Goal: Task Accomplishment & Management: Use online tool/utility

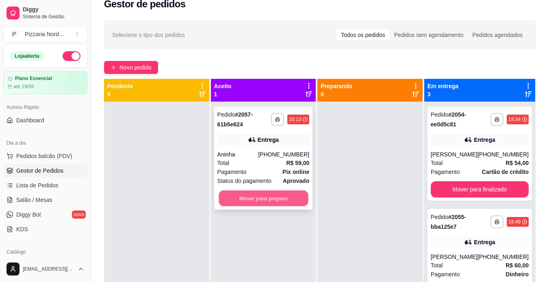
click at [267, 199] on button "Mover para preparo" at bounding box center [263, 199] width 89 height 16
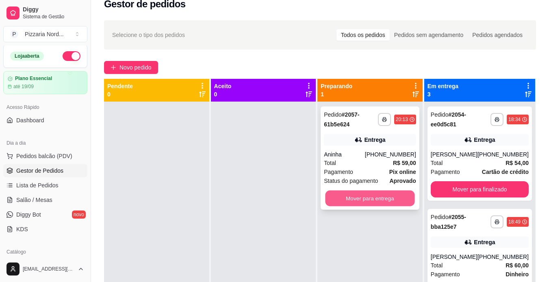
click at [387, 198] on button "Mover para entrega" at bounding box center [370, 199] width 89 height 16
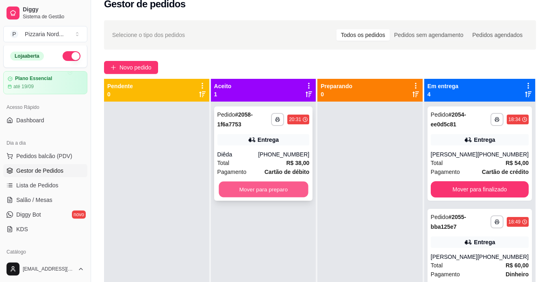
click at [270, 185] on button "Mover para preparo" at bounding box center [263, 190] width 89 height 16
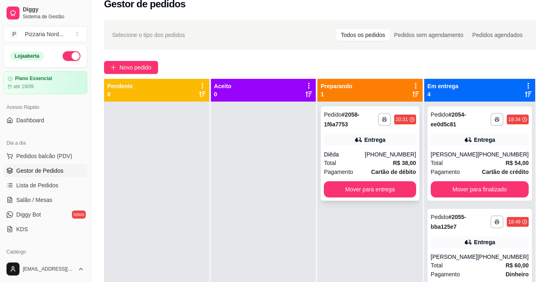
click at [362, 158] on div "Diêda" at bounding box center [344, 154] width 41 height 8
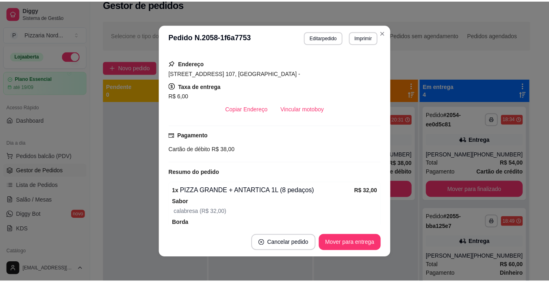
scroll to position [146, 0]
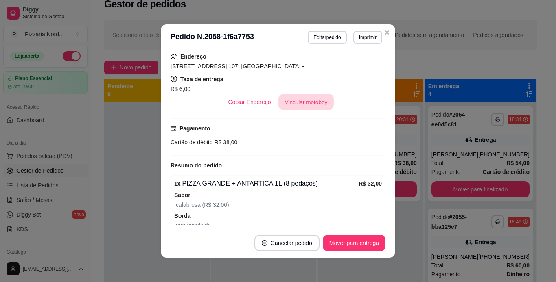
click at [305, 107] on button "Vincular motoboy" at bounding box center [305, 102] width 55 height 16
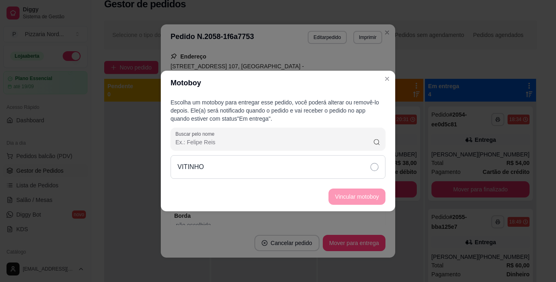
click at [320, 163] on div "VITINHO" at bounding box center [277, 167] width 215 height 24
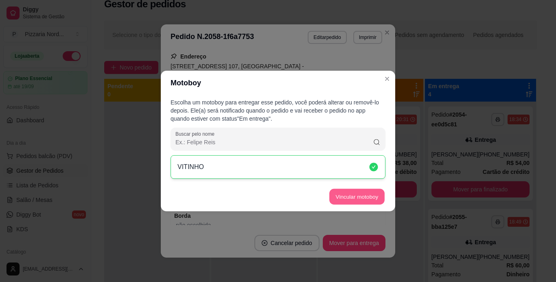
click at [351, 200] on button "Vincular motoboy" at bounding box center [356, 197] width 55 height 16
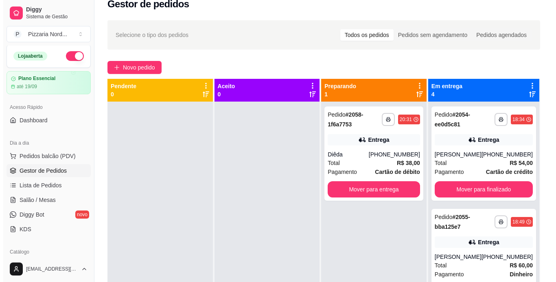
scroll to position [1, 0]
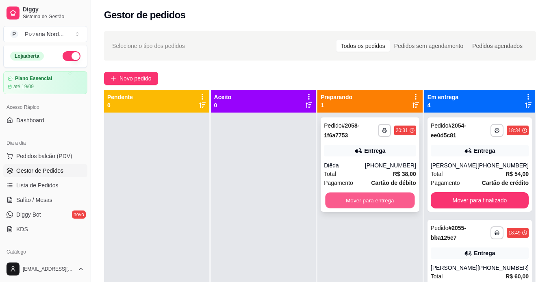
click at [393, 196] on button "Mover para entrega" at bounding box center [370, 201] width 89 height 16
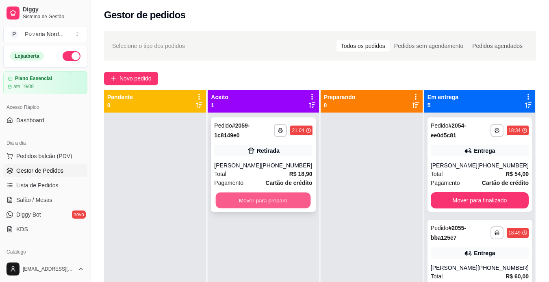
click at [264, 205] on button "Mover para preparo" at bounding box center [263, 201] width 95 height 16
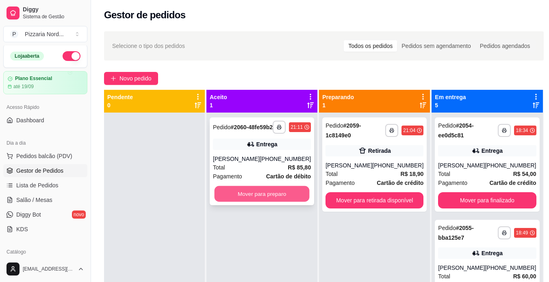
click at [299, 202] on button "Mover para preparo" at bounding box center [262, 194] width 95 height 16
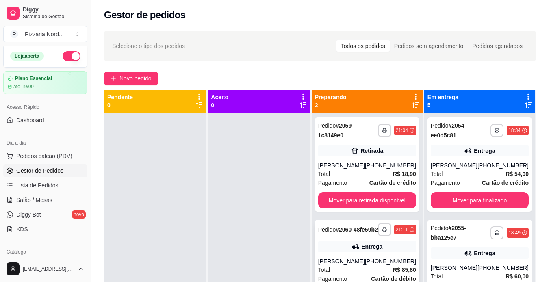
click at [371, 234] on div "Pedido # 2060-48fe59b2" at bounding box center [348, 230] width 60 height 10
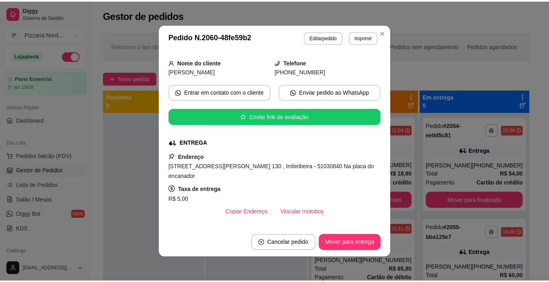
scroll to position [65, 0]
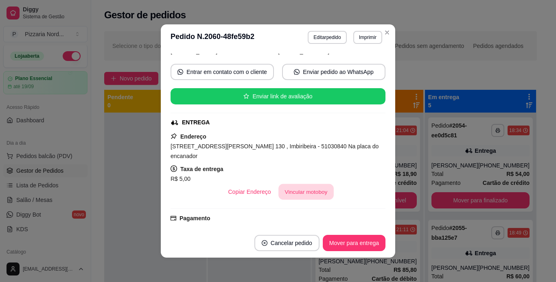
click at [278, 195] on button "Vincular motoboy" at bounding box center [305, 192] width 55 height 16
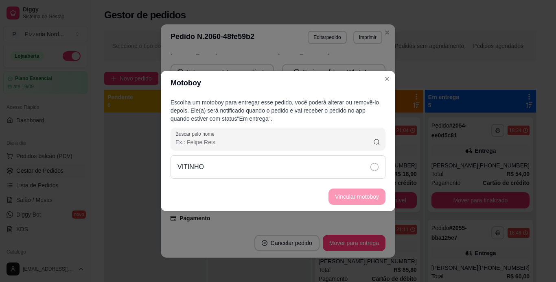
click at [300, 167] on div "VITINHO" at bounding box center [277, 167] width 215 height 24
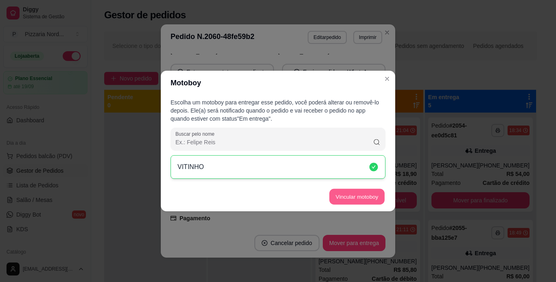
click at [336, 193] on button "Vincular motoboy" at bounding box center [356, 197] width 55 height 16
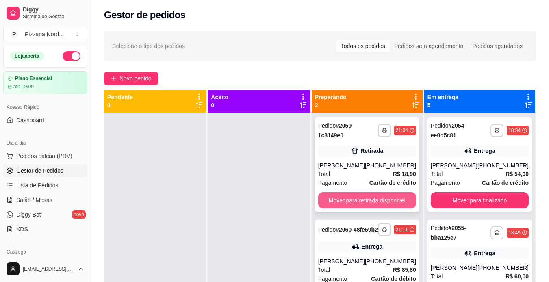
click at [349, 196] on button "Mover para retirada disponível" at bounding box center [367, 200] width 98 height 16
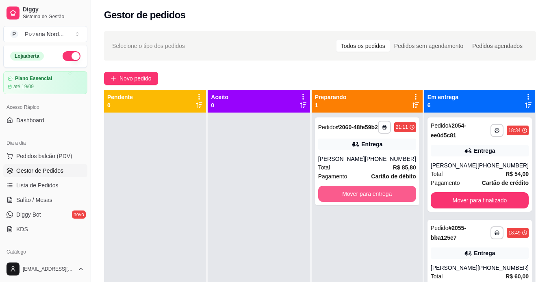
click at [349, 196] on button "Mover para entrega" at bounding box center [367, 194] width 98 height 16
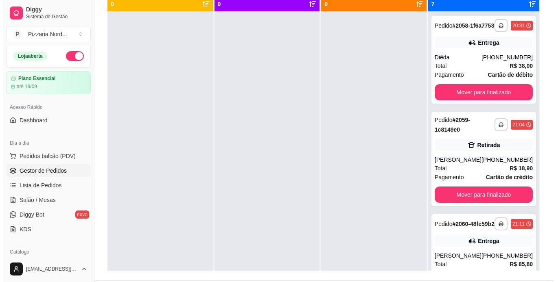
scroll to position [460, 0]
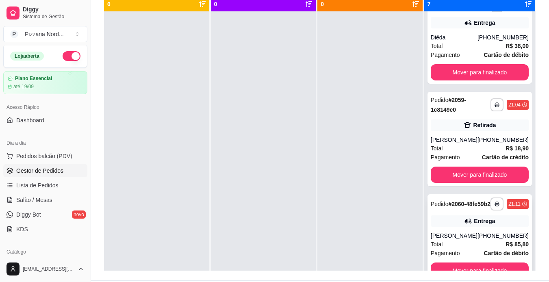
click at [457, 237] on div "[PERSON_NAME]" at bounding box center [454, 236] width 47 height 8
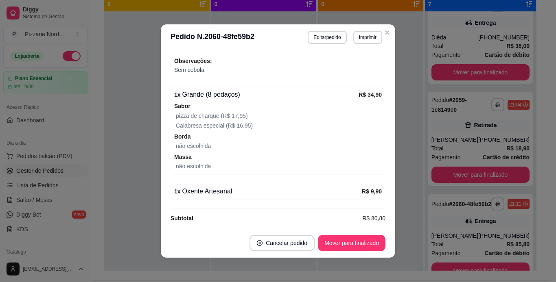
scroll to position [319, 0]
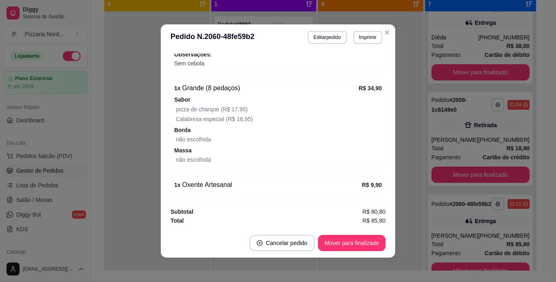
click at [323, 163] on div "não escolhida" at bounding box center [279, 160] width 206 height 10
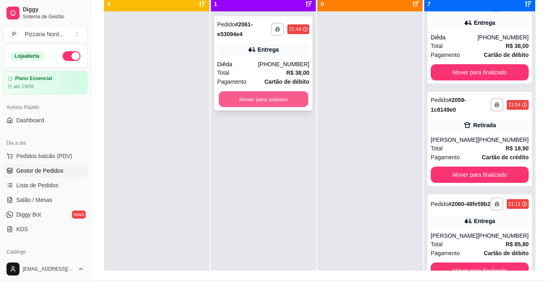
click at [251, 98] on button "Mover para preparo" at bounding box center [263, 100] width 89 height 16
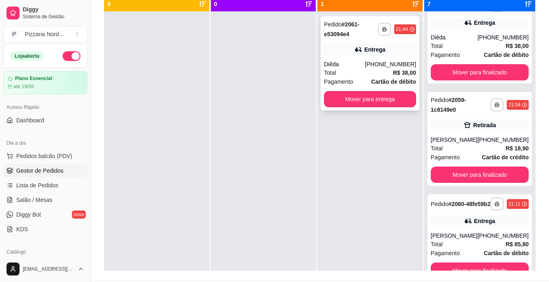
click at [386, 53] on div "Entrega" at bounding box center [370, 49] width 92 height 11
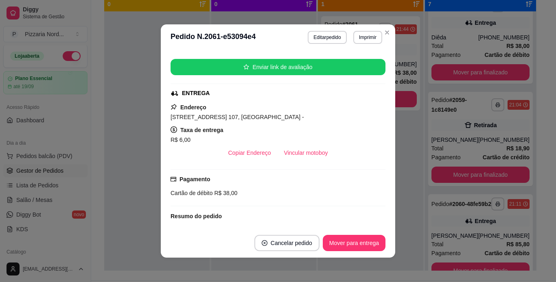
scroll to position [108, 0]
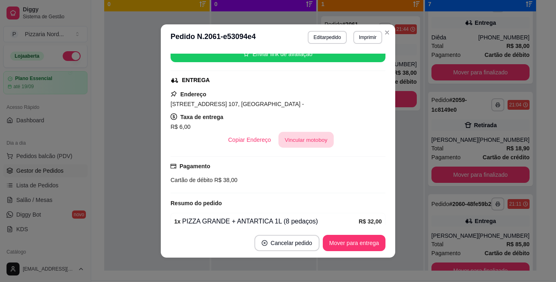
click at [307, 133] on button "Vincular motoboy" at bounding box center [305, 140] width 55 height 16
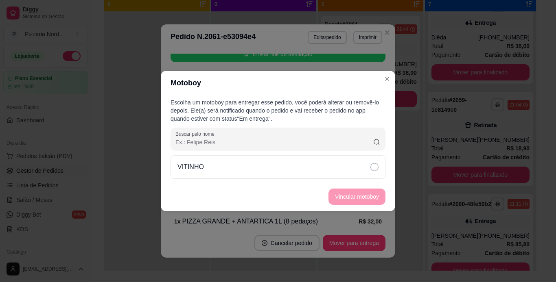
click at [336, 161] on div "VITINHO" at bounding box center [277, 167] width 215 height 24
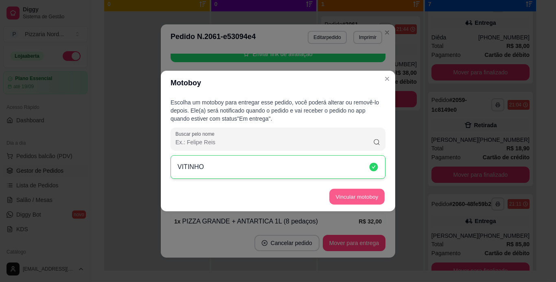
click at [358, 191] on button "Vincular motoboy" at bounding box center [356, 197] width 55 height 16
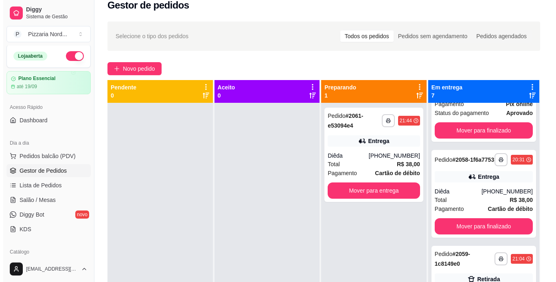
scroll to position [10, 0]
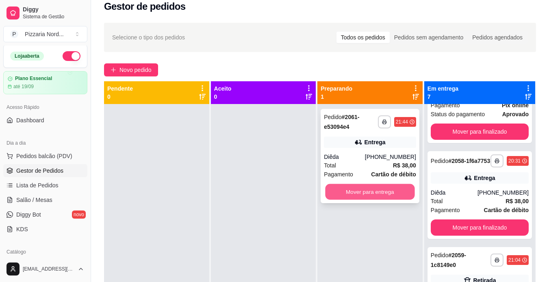
click at [359, 200] on button "Mover para entrega" at bounding box center [370, 192] width 89 height 16
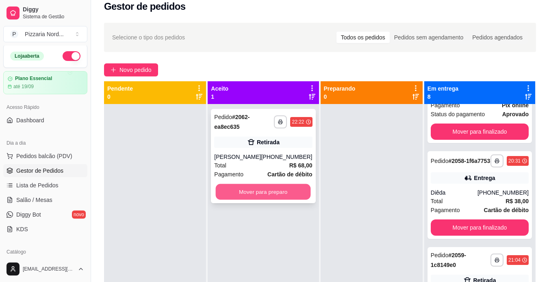
click at [230, 194] on button "Mover para preparo" at bounding box center [263, 192] width 95 height 16
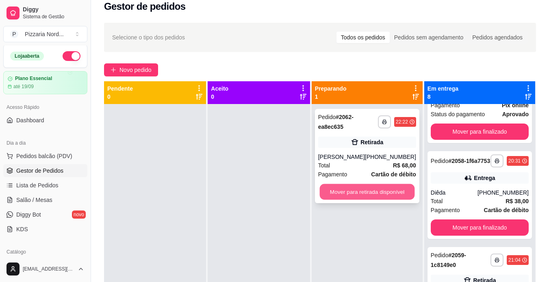
click at [346, 193] on button "Mover para retirada disponível" at bounding box center [367, 192] width 95 height 16
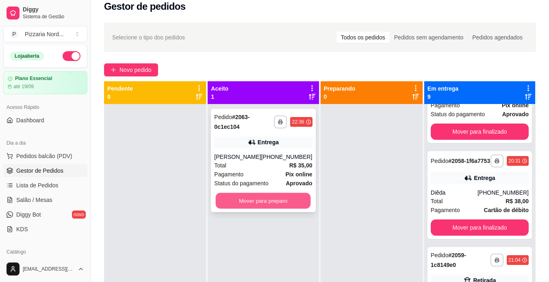
click at [264, 195] on button "Mover para preparo" at bounding box center [263, 201] width 95 height 16
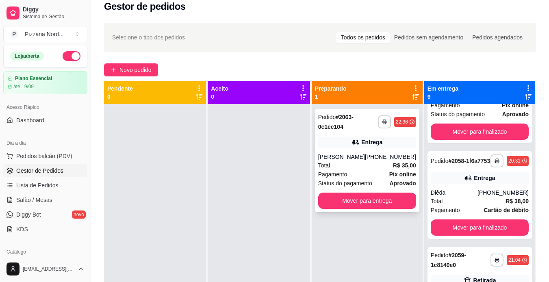
click at [371, 171] on div "Pagamento Pix online" at bounding box center [367, 174] width 98 height 9
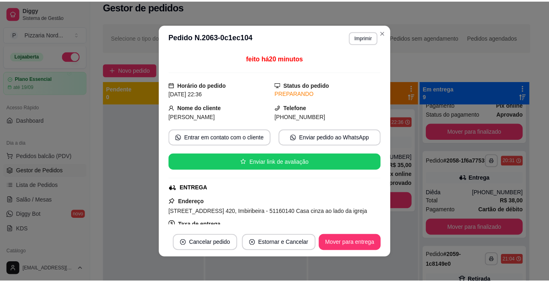
scroll to position [65, 0]
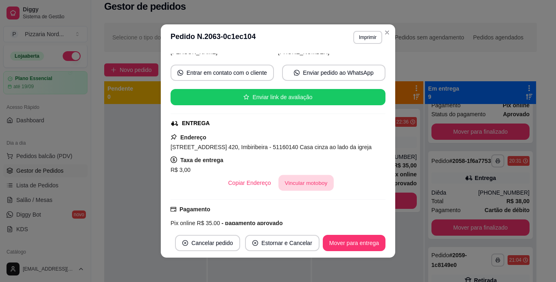
click at [290, 178] on button "Vincular motoboy" at bounding box center [305, 183] width 55 height 16
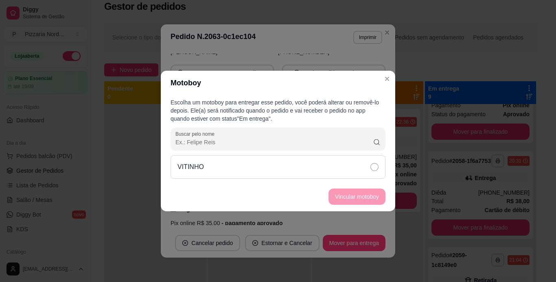
click at [264, 170] on div "VITINHO" at bounding box center [277, 167] width 215 height 24
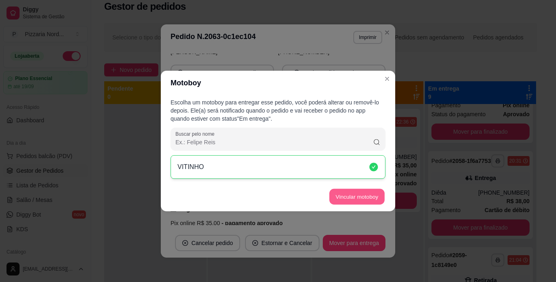
click at [334, 198] on button "Vincular motoboy" at bounding box center [356, 197] width 55 height 16
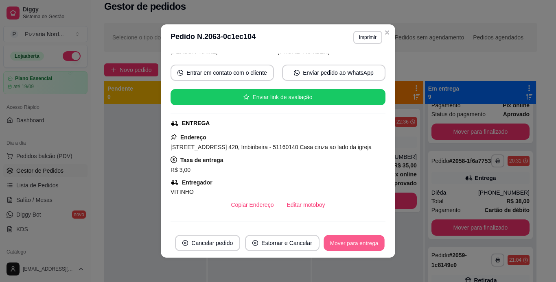
click at [364, 235] on button "Mover para entrega" at bounding box center [353, 243] width 61 height 16
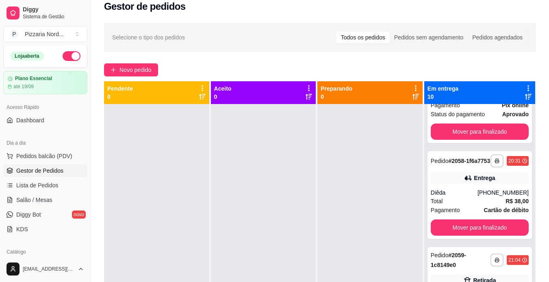
scroll to position [124, 0]
